Goal: Task Accomplishment & Management: Use online tool/utility

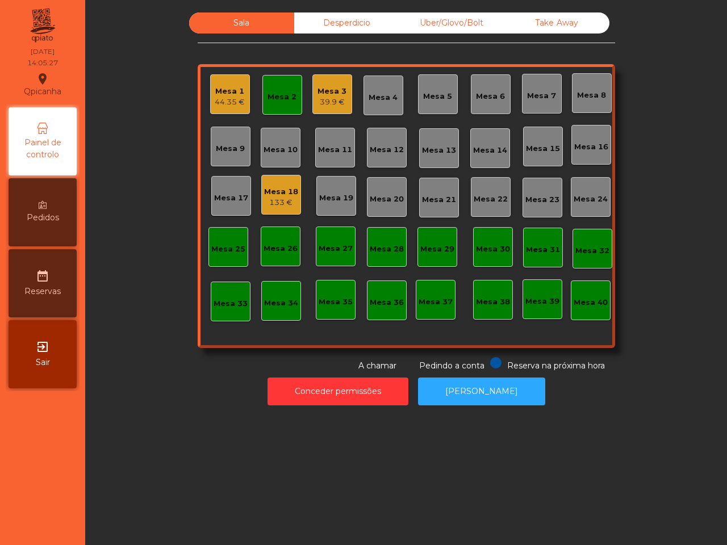
click at [220, 91] on div "Mesa 1" at bounding box center [230, 91] width 30 height 11
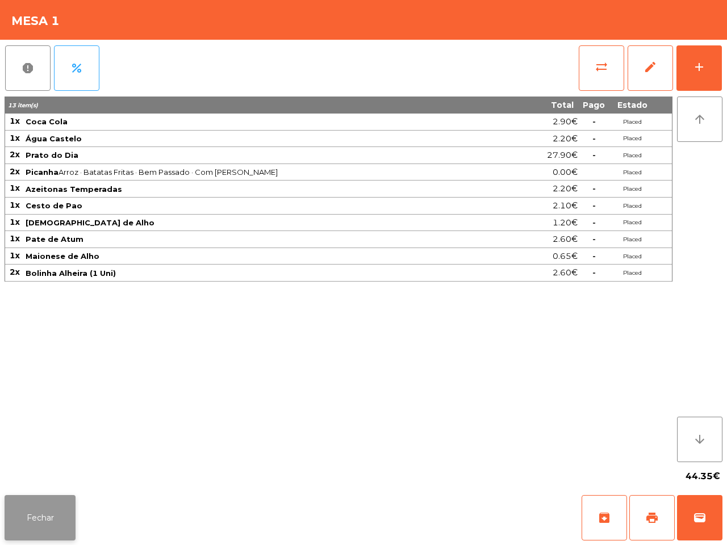
click at [52, 507] on button "Fechar" at bounding box center [40, 517] width 71 height 45
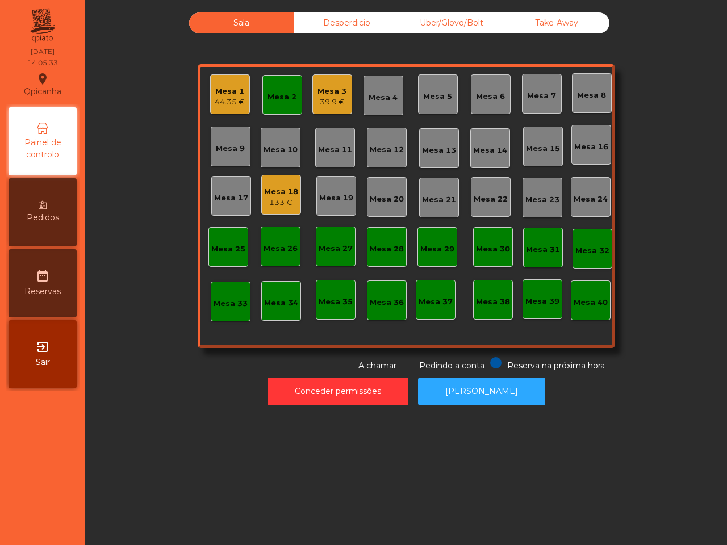
click at [331, 94] on div "Mesa 3" at bounding box center [332, 91] width 29 height 11
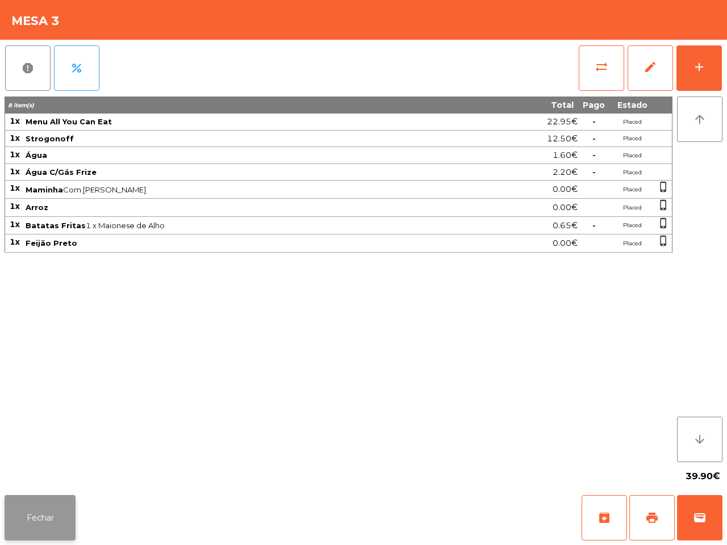
click at [54, 515] on button "Fechar" at bounding box center [40, 517] width 71 height 45
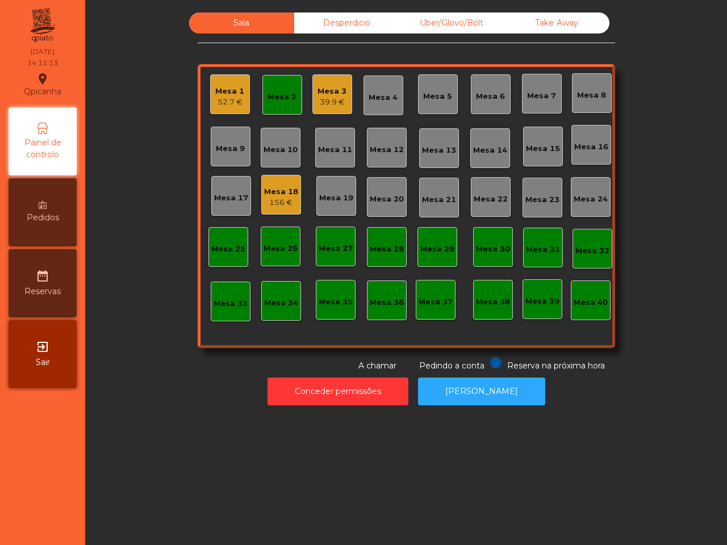
drag, startPoint x: 169, startPoint y: 504, endPoint x: 249, endPoint y: 398, distance: 133.0
click at [214, 539] on div "Sala Desperdicio Uber/Glovo/Bolt Take Away Mesa 1 52.7 € Mesa 2 Mesa 3 39.9 € M…" at bounding box center [406, 272] width 642 height 545
click at [324, 98] on div "39.9 €" at bounding box center [332, 102] width 29 height 11
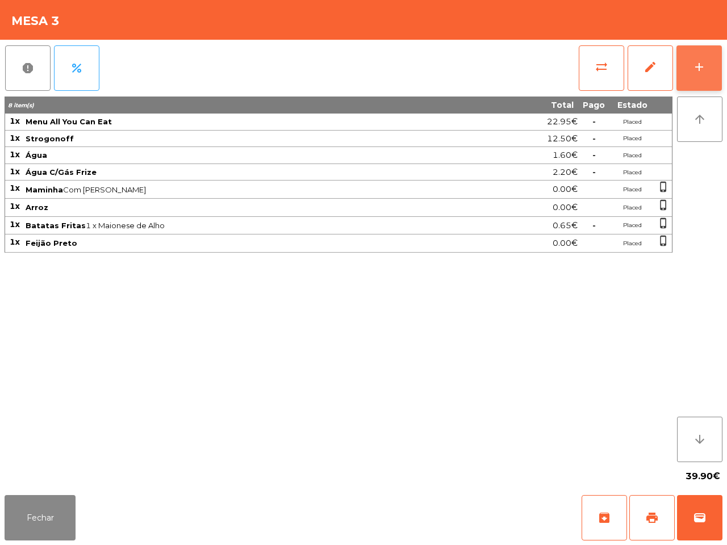
click at [708, 65] on button "add" at bounding box center [699, 67] width 45 height 45
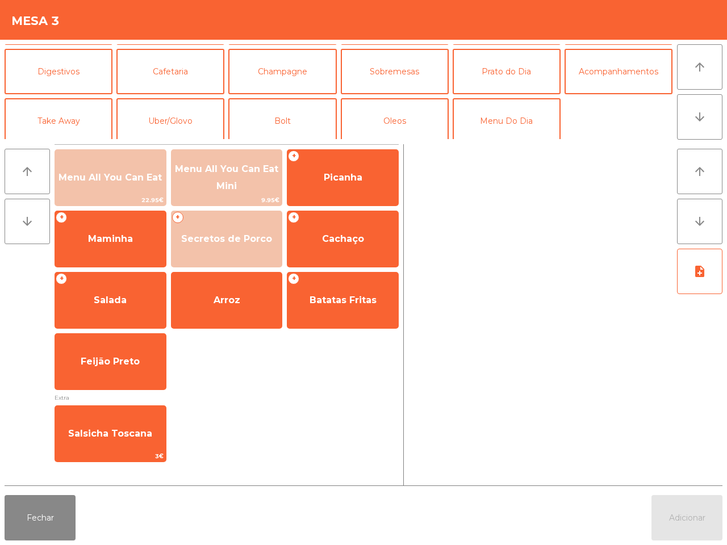
scroll to position [98, 0]
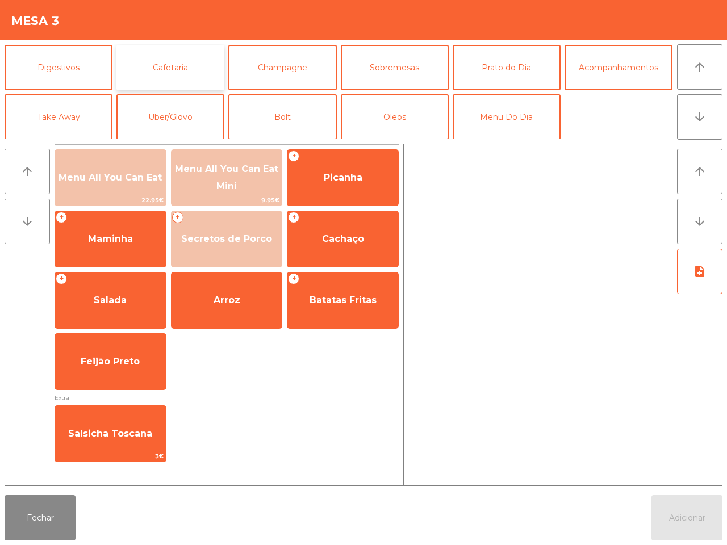
click at [166, 59] on button "Cafetaria" at bounding box center [170, 67] width 108 height 45
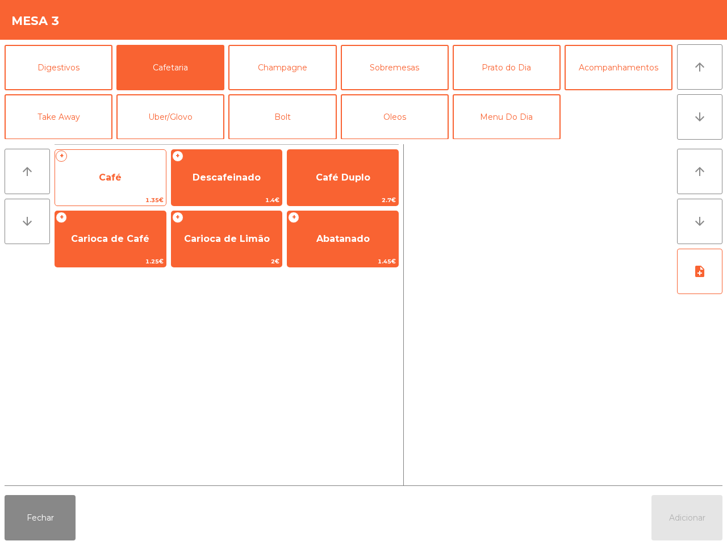
click at [126, 177] on span "Café" at bounding box center [110, 177] width 111 height 31
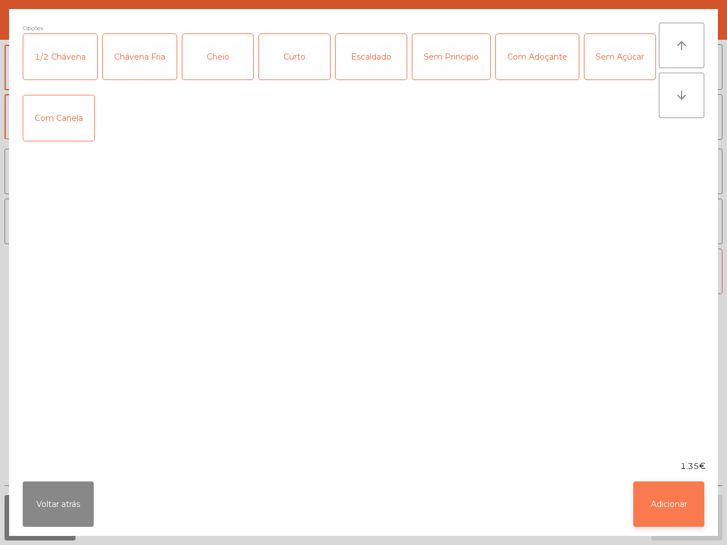
click at [681, 512] on button "Adicionar" at bounding box center [668, 504] width 71 height 45
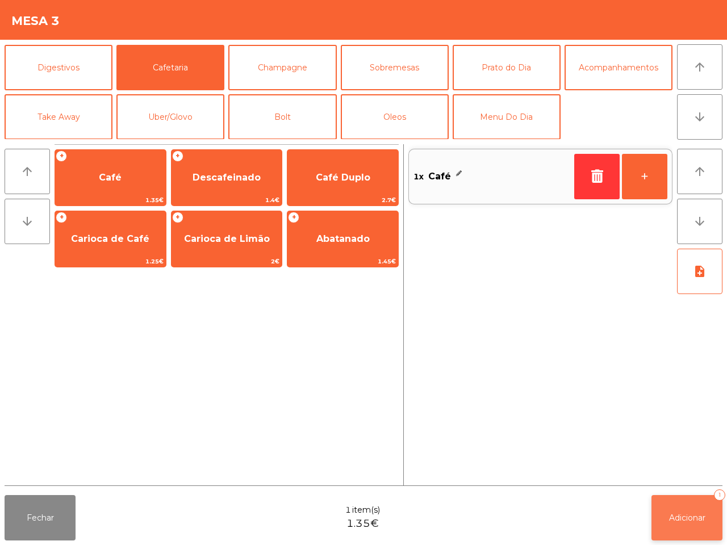
click at [694, 515] on span "Adicionar" at bounding box center [687, 518] width 36 height 10
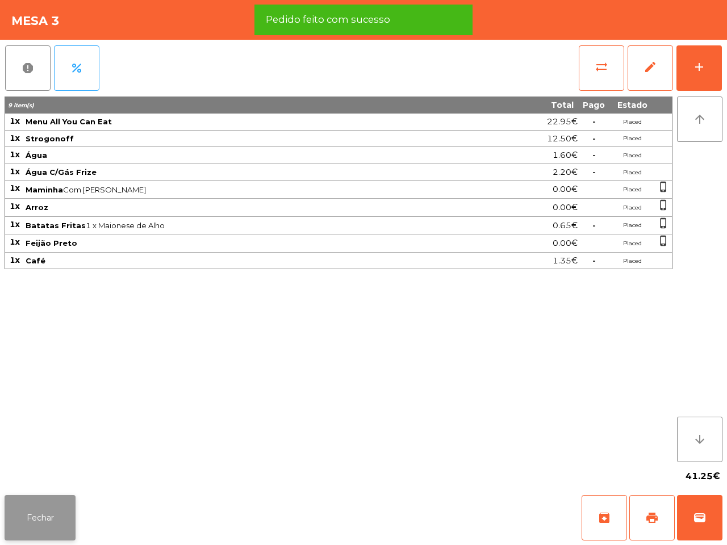
click at [44, 513] on button "Fechar" at bounding box center [40, 517] width 71 height 45
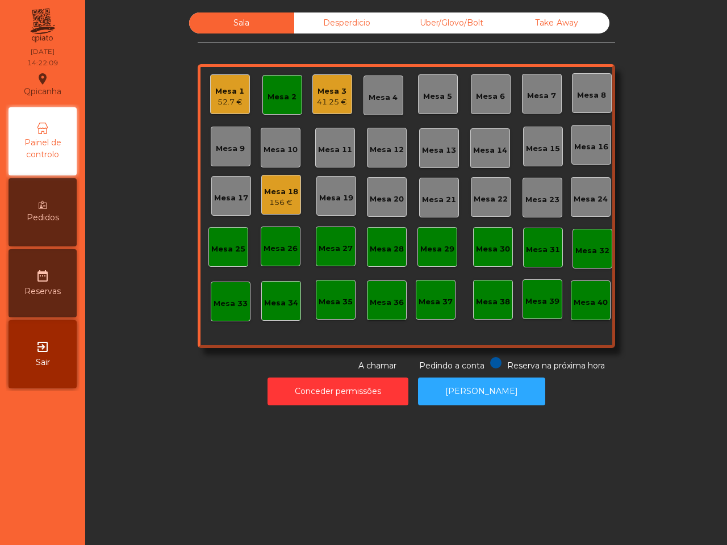
click at [244, 143] on div "Mesa 1 52.7 € Mesa 2 Mesa 3 41.25 € Mesa 4 Mesa 5 Mesa 6 Mesa 7 Mesa 8 Mesa 9 […" at bounding box center [407, 206] width 418 height 284
drag, startPoint x: 291, startPoint y: 186, endPoint x: 297, endPoint y: 187, distance: 5.9
click at [297, 187] on div "Mesa 1 52.7 € Mesa 2 Mesa 3 41.25 € Mesa 4 Mesa 5 Mesa 6 Mesa 7 Mesa 8 Mesa 9 […" at bounding box center [407, 206] width 418 height 284
click at [282, 197] on div "156 €" at bounding box center [281, 202] width 34 height 11
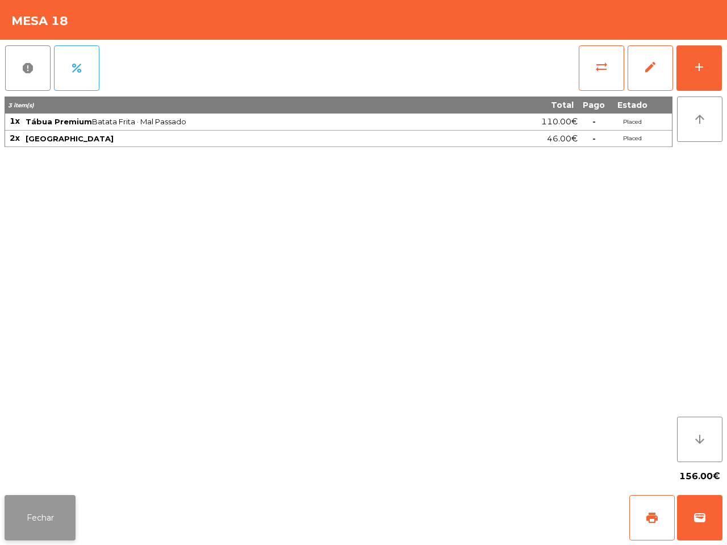
click at [31, 513] on button "Fechar" at bounding box center [40, 517] width 71 height 45
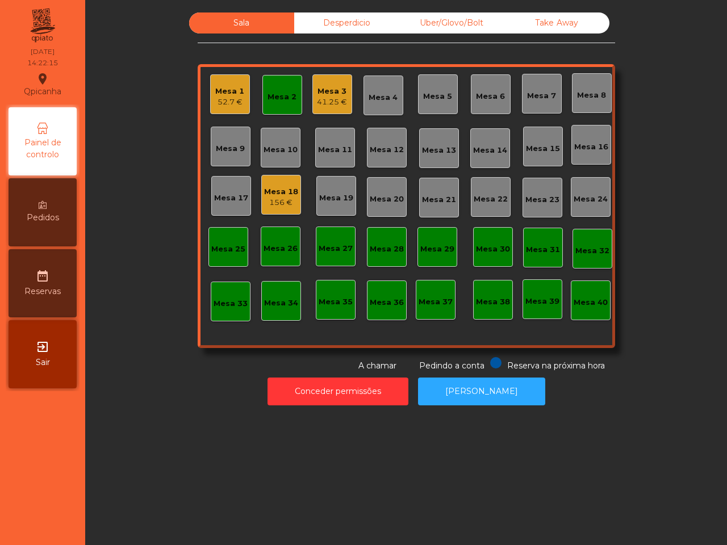
click at [233, 105] on div "52.7 €" at bounding box center [229, 102] width 29 height 11
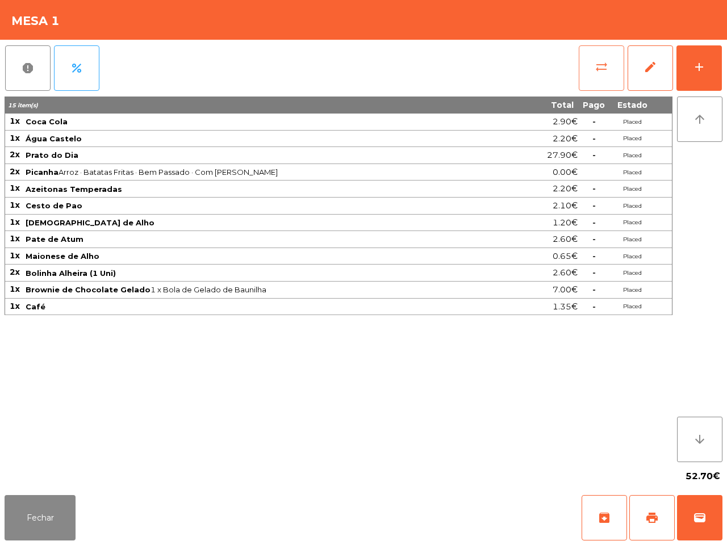
click at [608, 72] on button "sync_alt" at bounding box center [601, 67] width 45 height 45
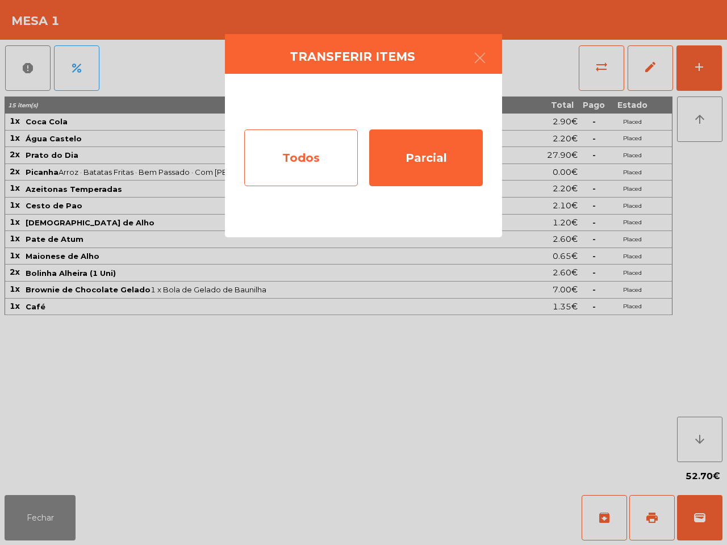
click at [302, 172] on div "Todos" at bounding box center [301, 158] width 114 height 57
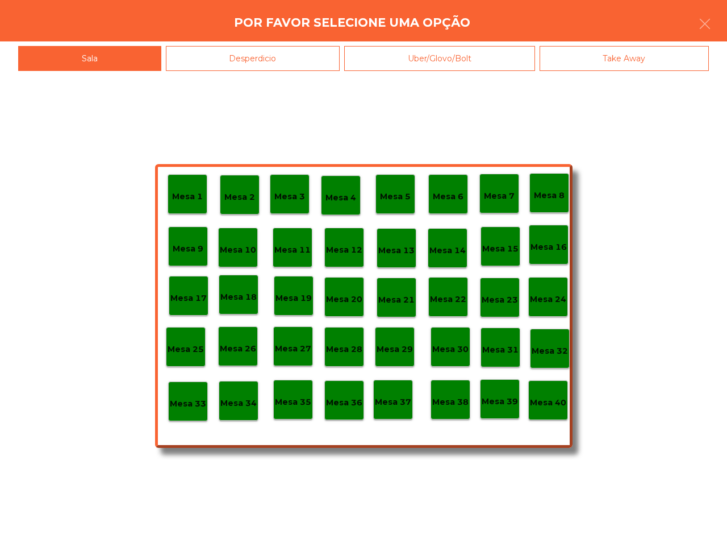
click at [541, 402] on p "Mesa 40" at bounding box center [548, 402] width 36 height 13
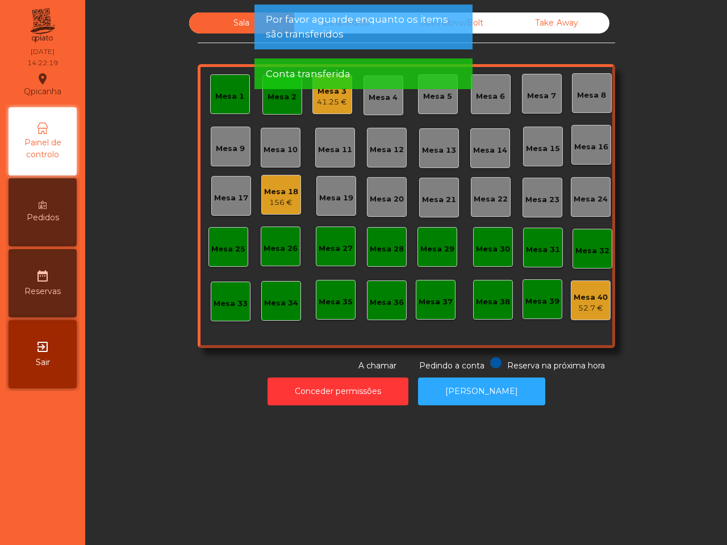
click at [337, 99] on div "41.25 €" at bounding box center [332, 102] width 30 height 11
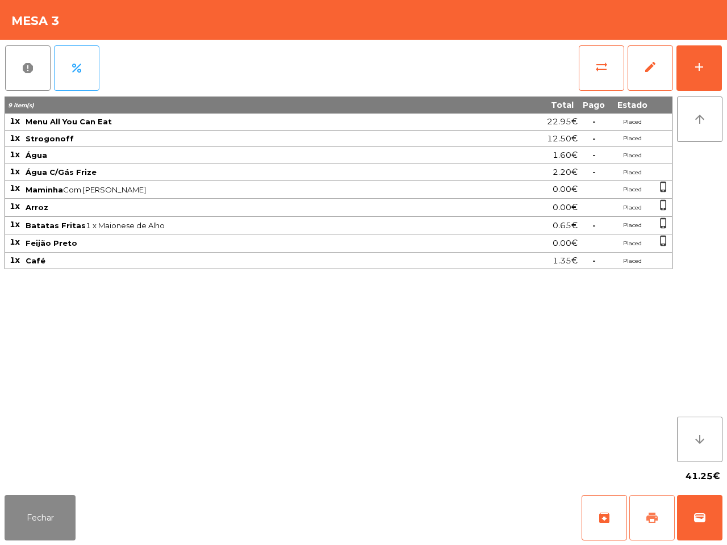
click at [649, 516] on span "print" at bounding box center [652, 518] width 14 height 14
drag, startPoint x: 594, startPoint y: 454, endPoint x: 592, endPoint y: 449, distance: 5.9
click at [592, 449] on div "9 item(s) Total Pago Estado 1x Menu All You Can Eat 22.95€ - Placed 1x Strogono…" at bounding box center [339, 280] width 668 height 366
click at [600, 68] on span "sync_alt" at bounding box center [602, 67] width 14 height 14
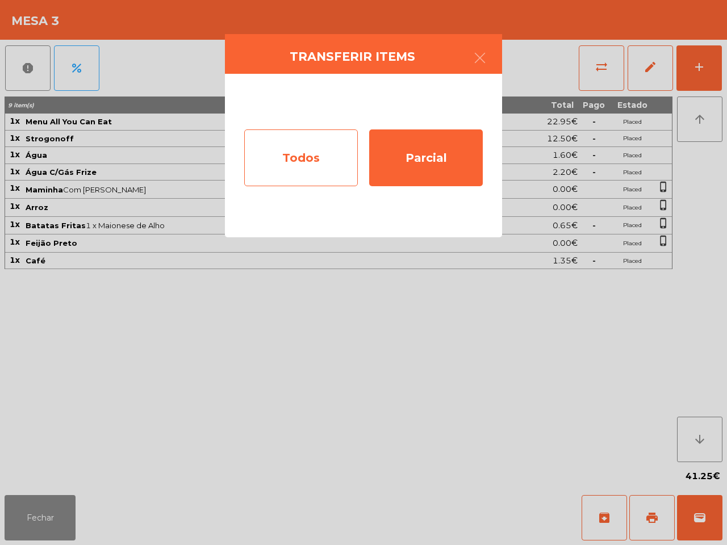
click at [268, 143] on div "Todos" at bounding box center [301, 158] width 114 height 57
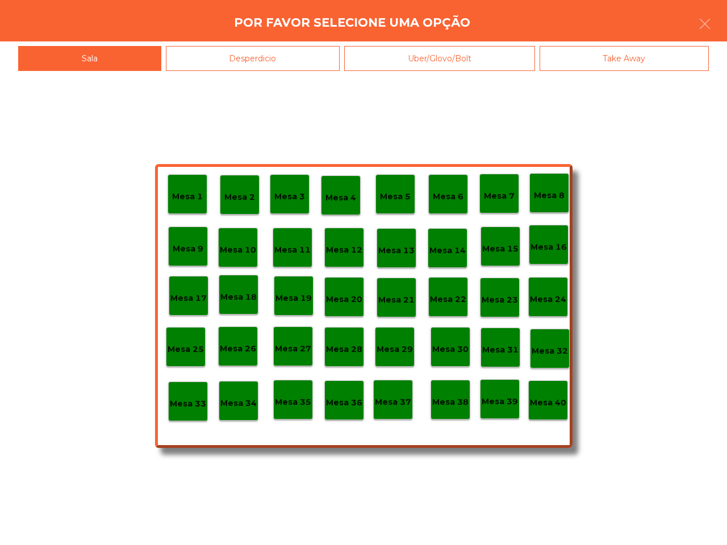
click at [544, 405] on p "Mesa 40" at bounding box center [548, 402] width 36 height 13
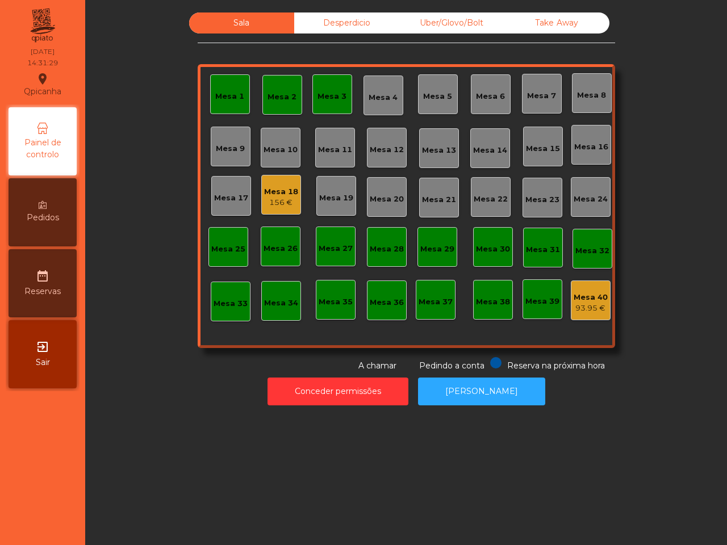
click at [281, 202] on div "156 €" at bounding box center [281, 202] width 34 height 11
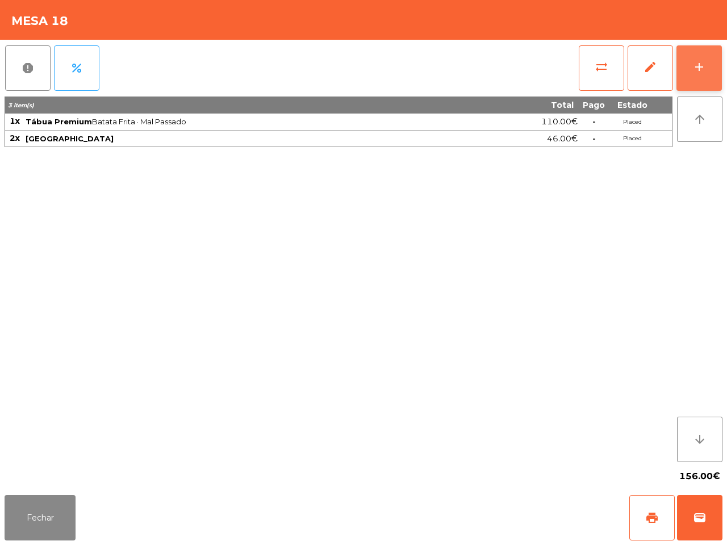
click at [696, 69] on div "add" at bounding box center [699, 67] width 14 height 14
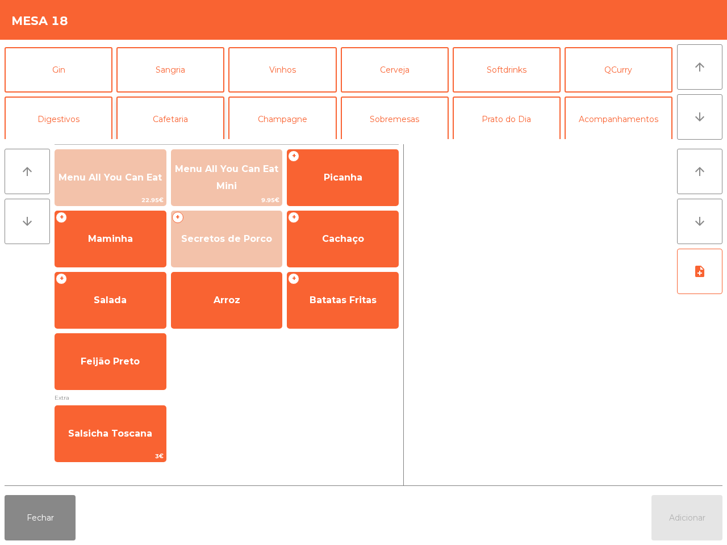
scroll to position [71, 0]
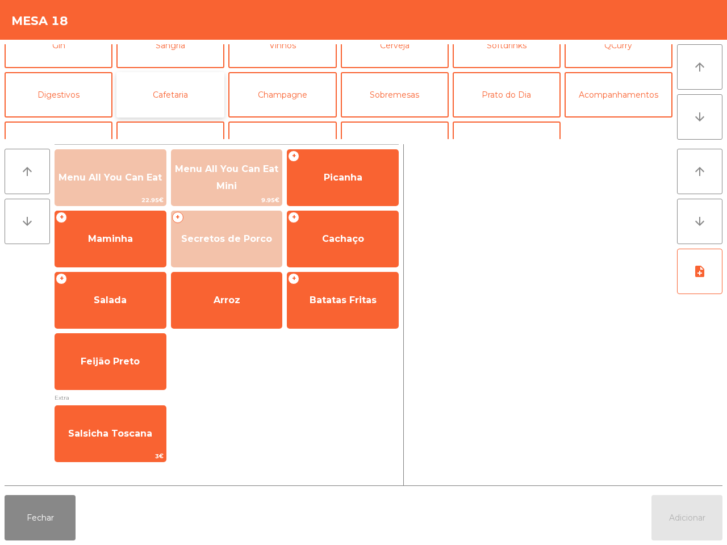
click at [165, 98] on button "Cafetaria" at bounding box center [170, 94] width 108 height 45
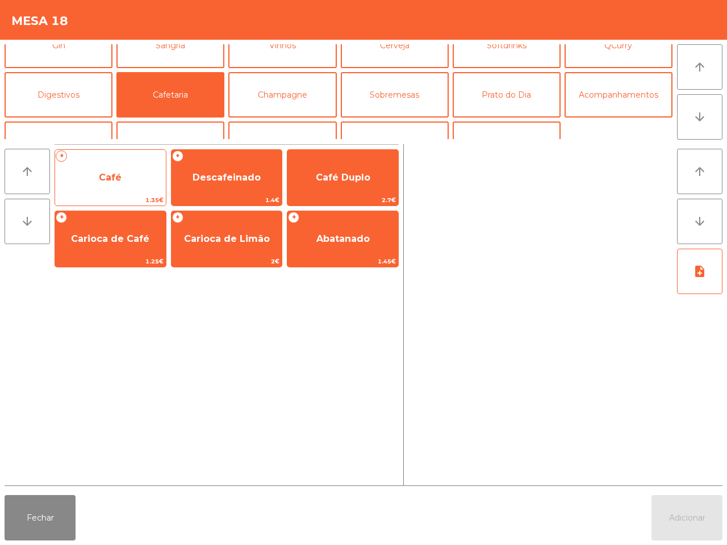
click at [126, 174] on span "Café" at bounding box center [110, 177] width 111 height 31
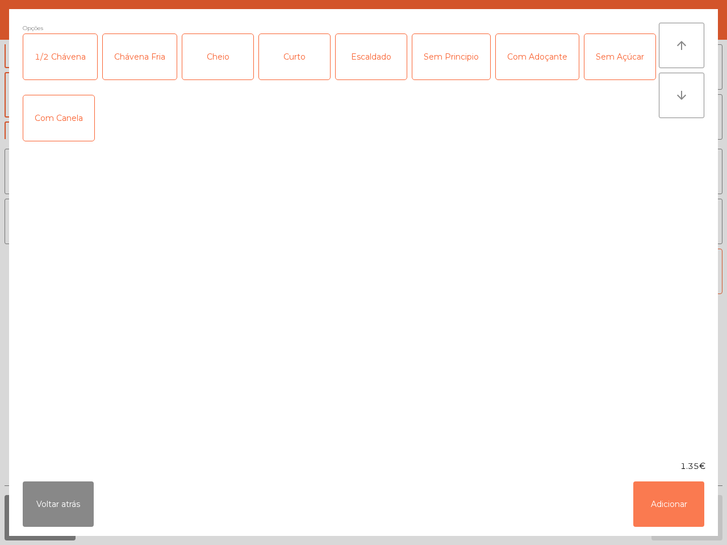
drag, startPoint x: 657, startPoint y: 496, endPoint x: 656, endPoint y: 478, distance: 18.2
click at [657, 495] on button "Adicionar" at bounding box center [668, 504] width 71 height 45
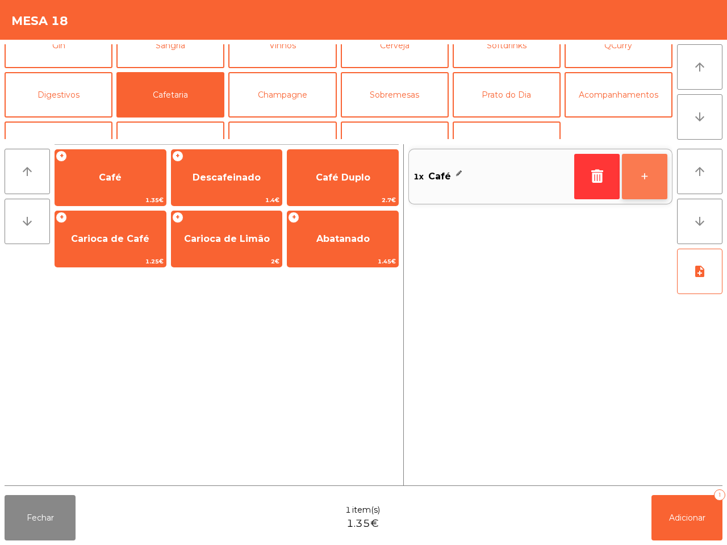
click at [633, 191] on button "+" at bounding box center [644, 176] width 45 height 45
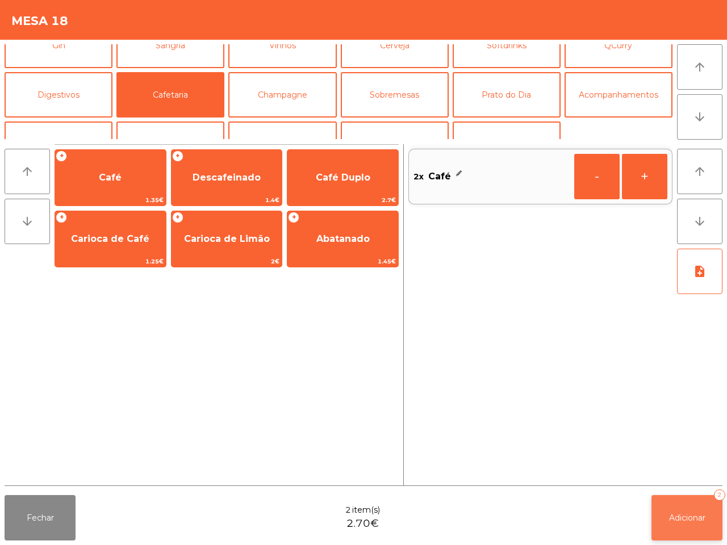
click at [693, 514] on span "Adicionar" at bounding box center [687, 518] width 36 height 10
